Goal: Check status: Check status

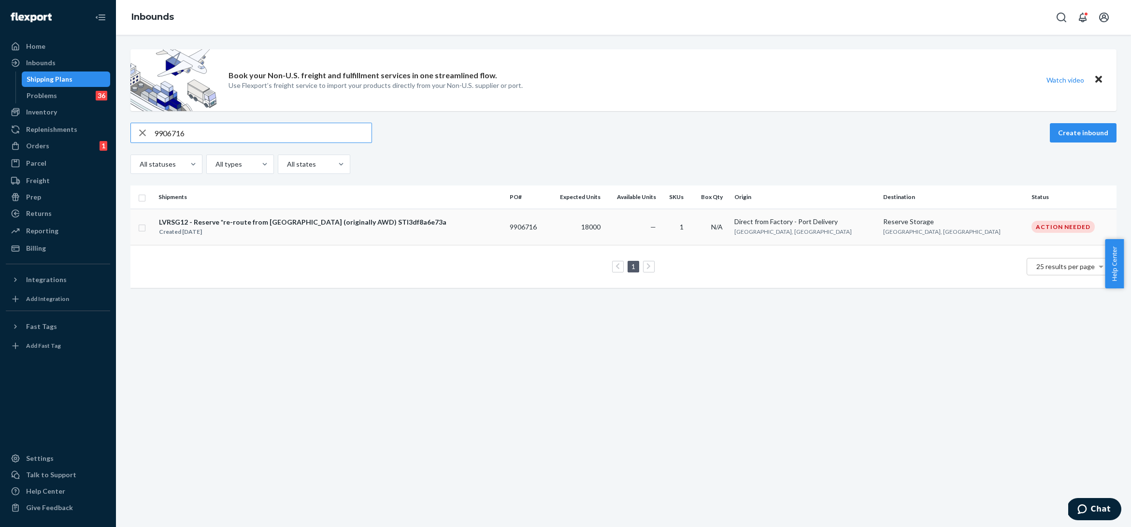
type input "9906716"
click at [228, 230] on div "Created [DATE]" at bounding box center [302, 232] width 287 height 10
type input "9906716"
click at [142, 229] on input "checkbox" at bounding box center [142, 227] width 8 height 10
checkbox input "true"
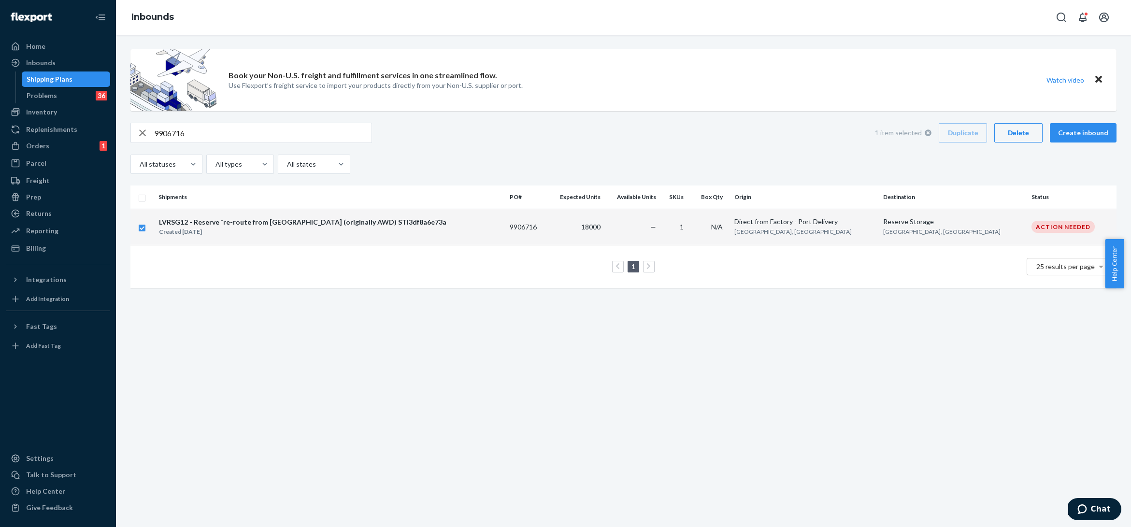
click at [1013, 128] on div "Delete" at bounding box center [1018, 133] width 32 height 10
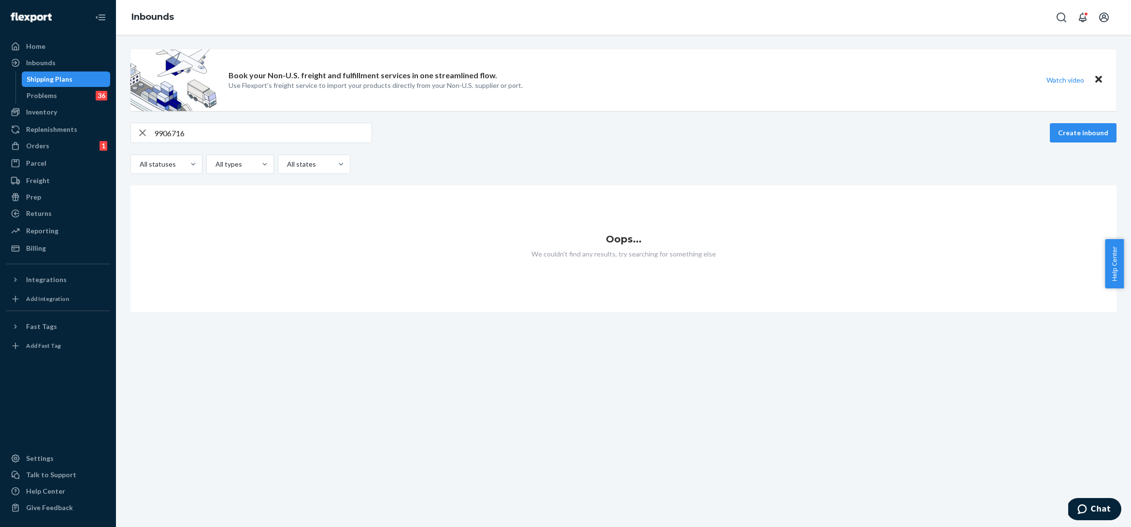
click at [175, 130] on input "9906716" at bounding box center [262, 132] width 217 height 19
paste input "8528"
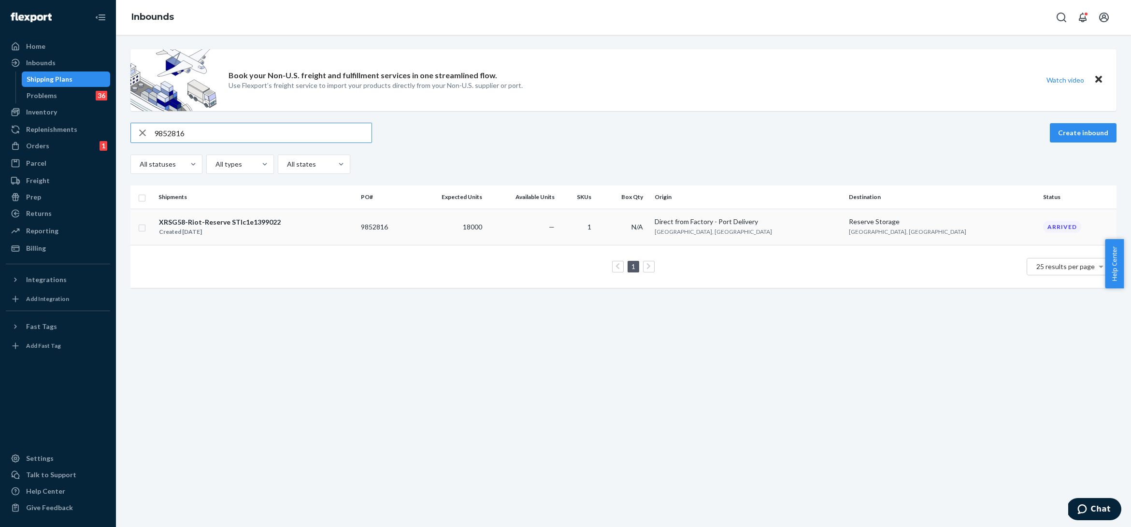
type input "9852816"
click at [283, 223] on div "XRSG58-Riot-Reserve STIc1e1399022 Created [DATE]" at bounding box center [255, 227] width 195 height 20
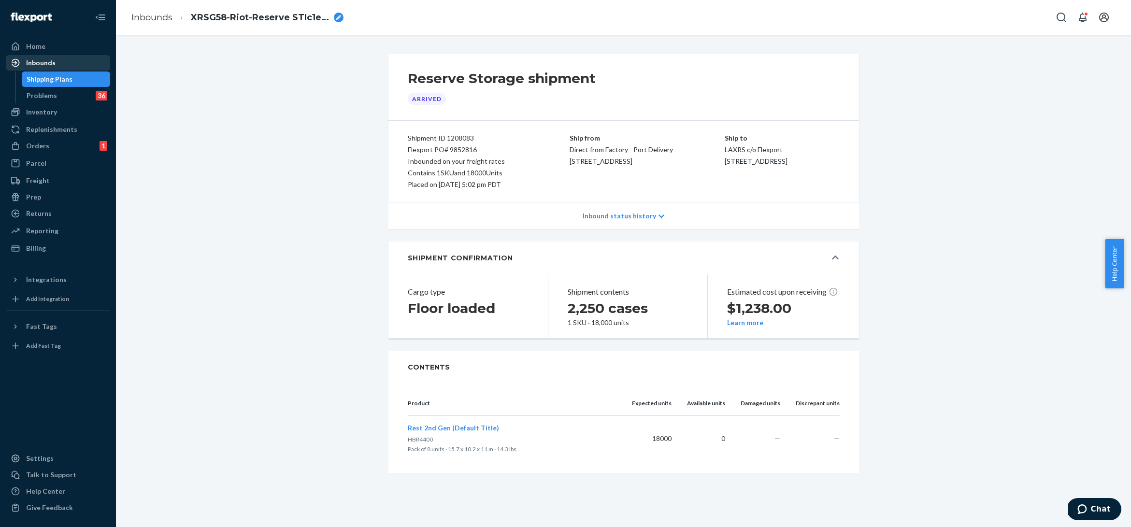
click at [47, 67] on div "Inbounds" at bounding box center [40, 63] width 29 height 10
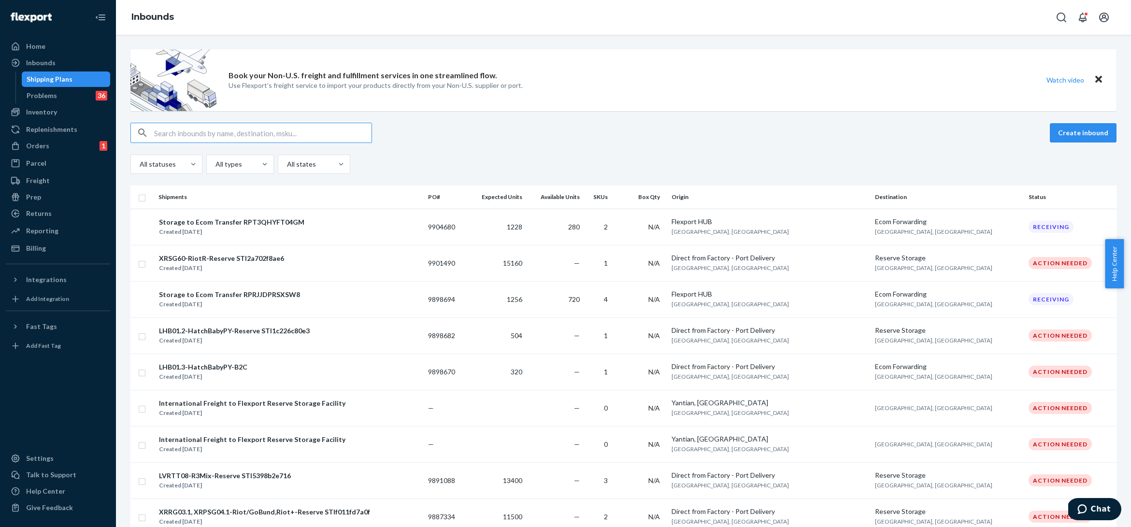
type input "9864496"
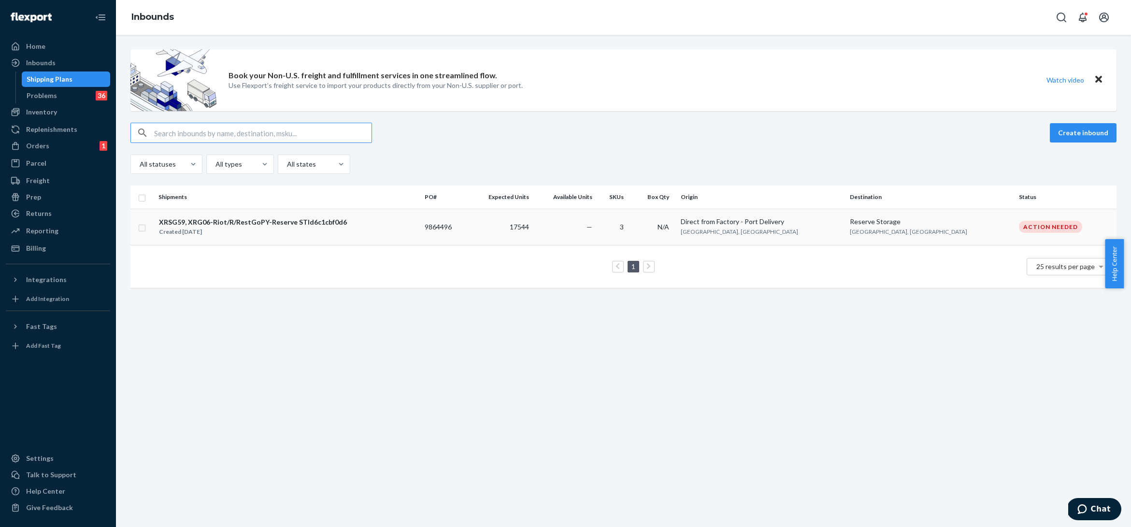
click at [197, 213] on td "XRSG59, XRG06-Riot/R/RestGoPY-Reserve STId6c1cbf0d6 Created [DATE]" at bounding box center [288, 227] width 266 height 36
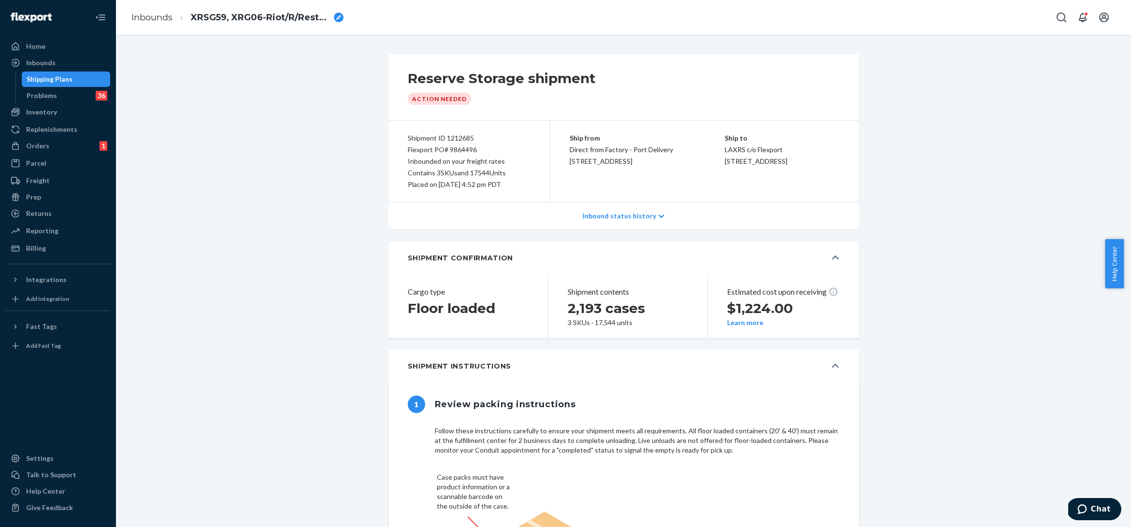
type input "FLEX-3331673"
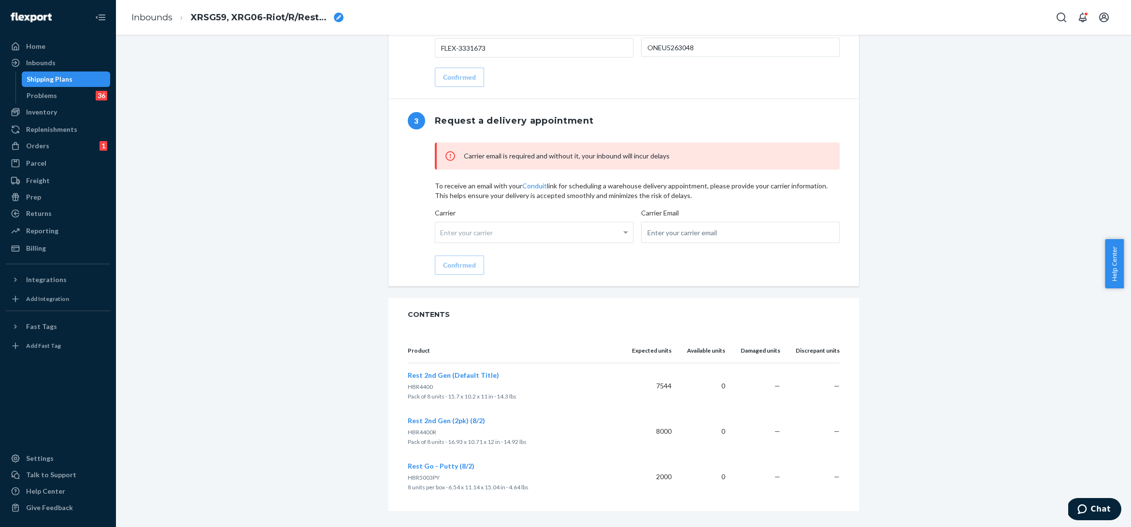
scroll to position [742, 0]
